Goal: Task Accomplishment & Management: Manage account settings

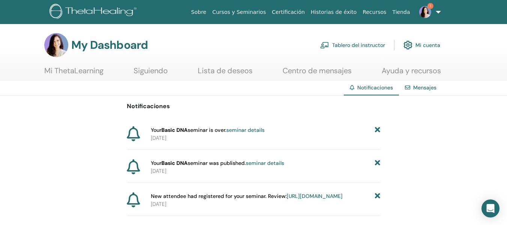
click at [261, 129] on link "seminar details" at bounding box center [245, 130] width 38 height 7
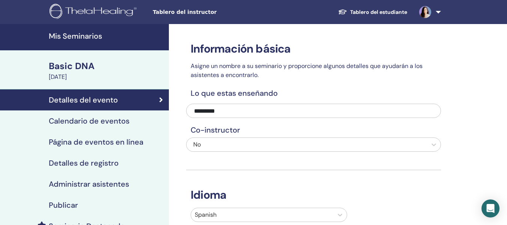
click at [84, 184] on h4 "Administrar asistentes" at bounding box center [89, 183] width 80 height 9
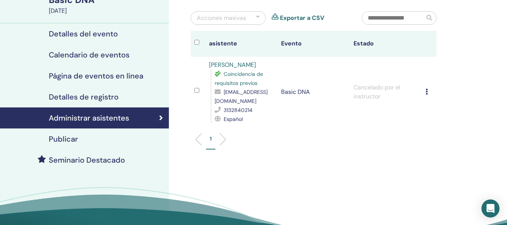
scroll to position [60, 0]
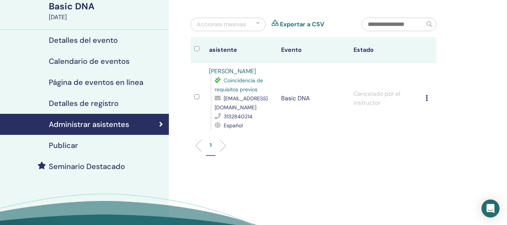
click at [426, 100] on icon at bounding box center [427, 98] width 2 height 6
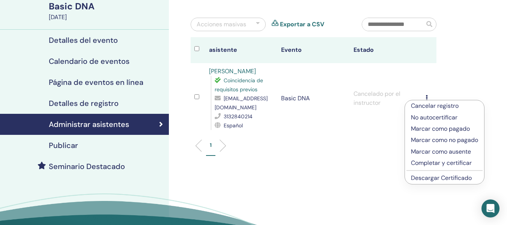
click at [462, 66] on div "Administrar asistentes Acciones masivas Exportar a CSV asistente Evento Estado …" at bounding box center [338, 116] width 338 height 304
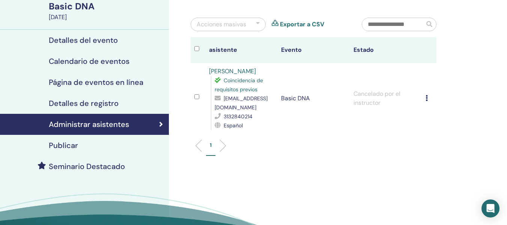
scroll to position [0, 0]
